Goal: Task Accomplishment & Management: Manage account settings

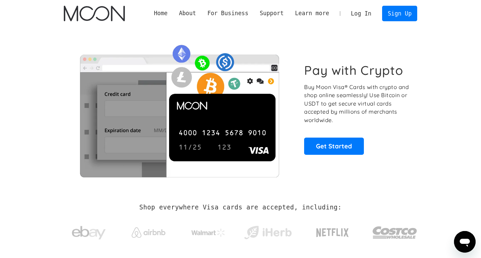
click at [368, 14] on link "Log In" at bounding box center [361, 13] width 32 height 15
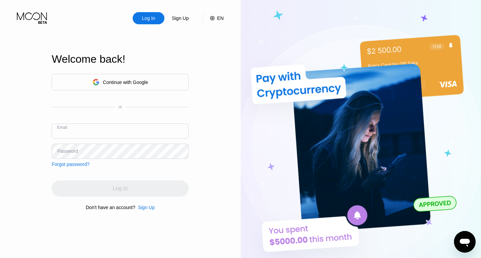
click at [138, 131] on input "text" at bounding box center [120, 131] width 137 height 15
click at [146, 80] on div "Continue with Google" at bounding box center [125, 82] width 45 height 5
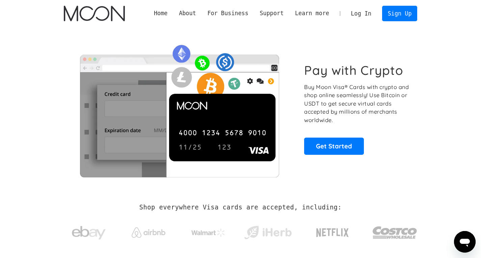
click at [358, 14] on link "Log In" at bounding box center [361, 13] width 32 height 15
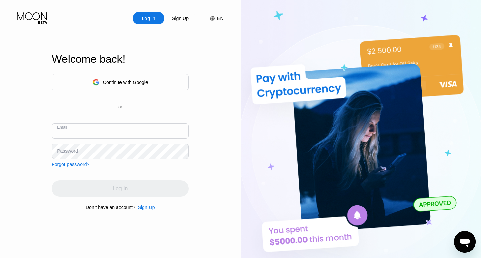
click at [144, 128] on input "text" at bounding box center [120, 131] width 137 height 15
paste input "aaronforthright44@gmail.com"
type input "aaronforthright44@gmail.com"
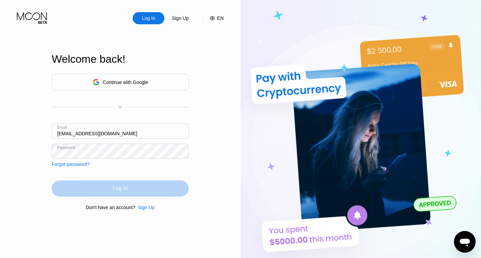
click at [138, 196] on div "Log In" at bounding box center [120, 189] width 137 height 16
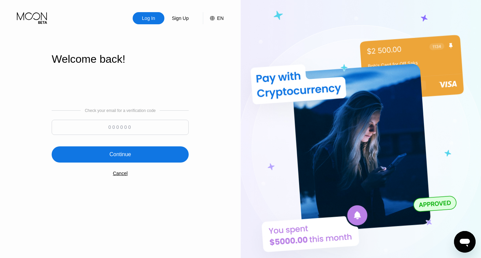
click at [131, 129] on input at bounding box center [120, 127] width 137 height 15
paste input "155844"
type input "155844"
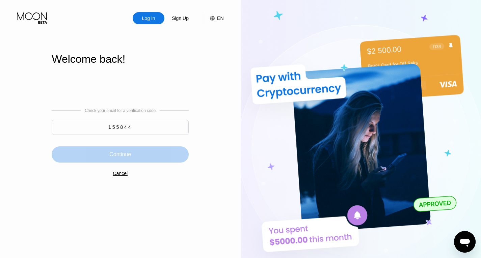
click at [146, 149] on div "Continue" at bounding box center [120, 155] width 137 height 16
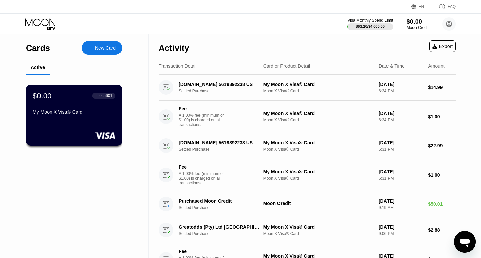
click at [105, 94] on div "● ● ● ● 5601" at bounding box center [104, 96] width 23 height 9
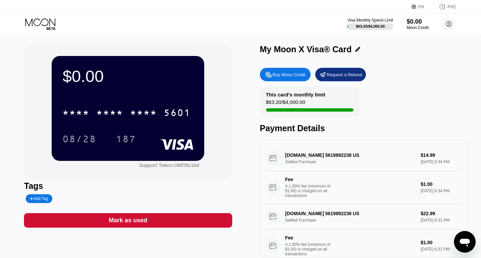
click at [351, 162] on div "safepaysensate.com 5619892238 US Settled Purchase $14.99 Sep 15, 2025 6:34 PM F…" at bounding box center [363, 175] width 197 height 58
click at [414, 25] on div "$0.00" at bounding box center [418, 21] width 23 height 7
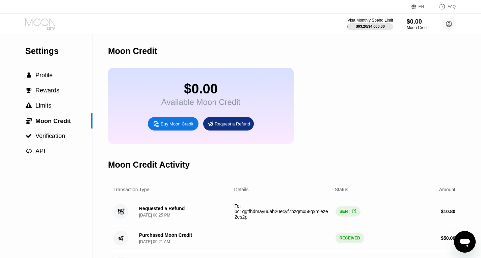
click at [45, 23] on icon at bounding box center [40, 24] width 31 height 12
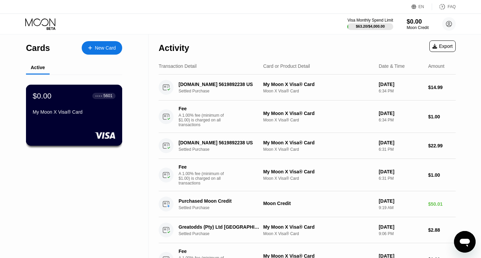
click at [92, 105] on div "$0.00 ● ● ● ● 5601 My Moon X Visa® Card" at bounding box center [74, 105] width 83 height 26
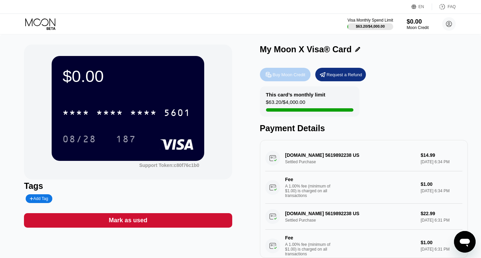
click at [301, 78] on div "Buy Moon Credit" at bounding box center [289, 75] width 33 height 6
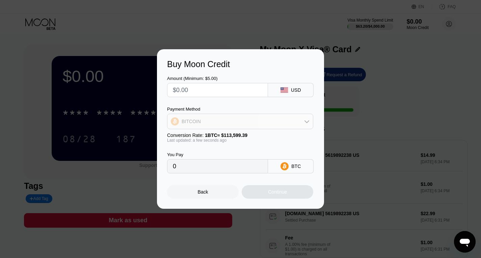
click at [262, 120] on div "BITCOIN" at bounding box center [241, 122] width 146 height 14
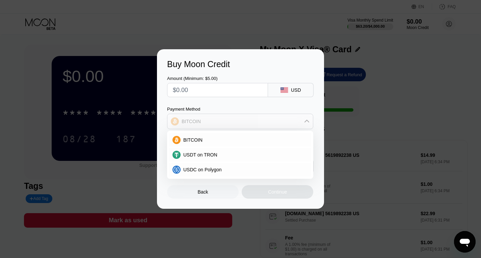
click at [262, 120] on div "BITCOIN" at bounding box center [241, 122] width 146 height 14
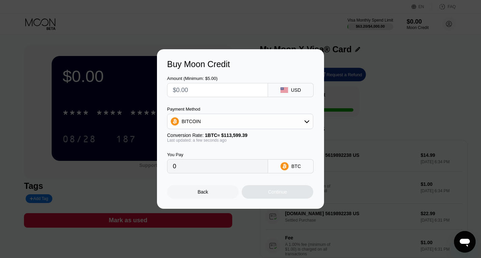
click at [361, 85] on div "Buy Moon Credit Amount (Minimum: $5.00) USD Payment Method BITCOIN Conversion R…" at bounding box center [240, 129] width 481 height 160
